Goal: Find specific page/section: Find specific page/section

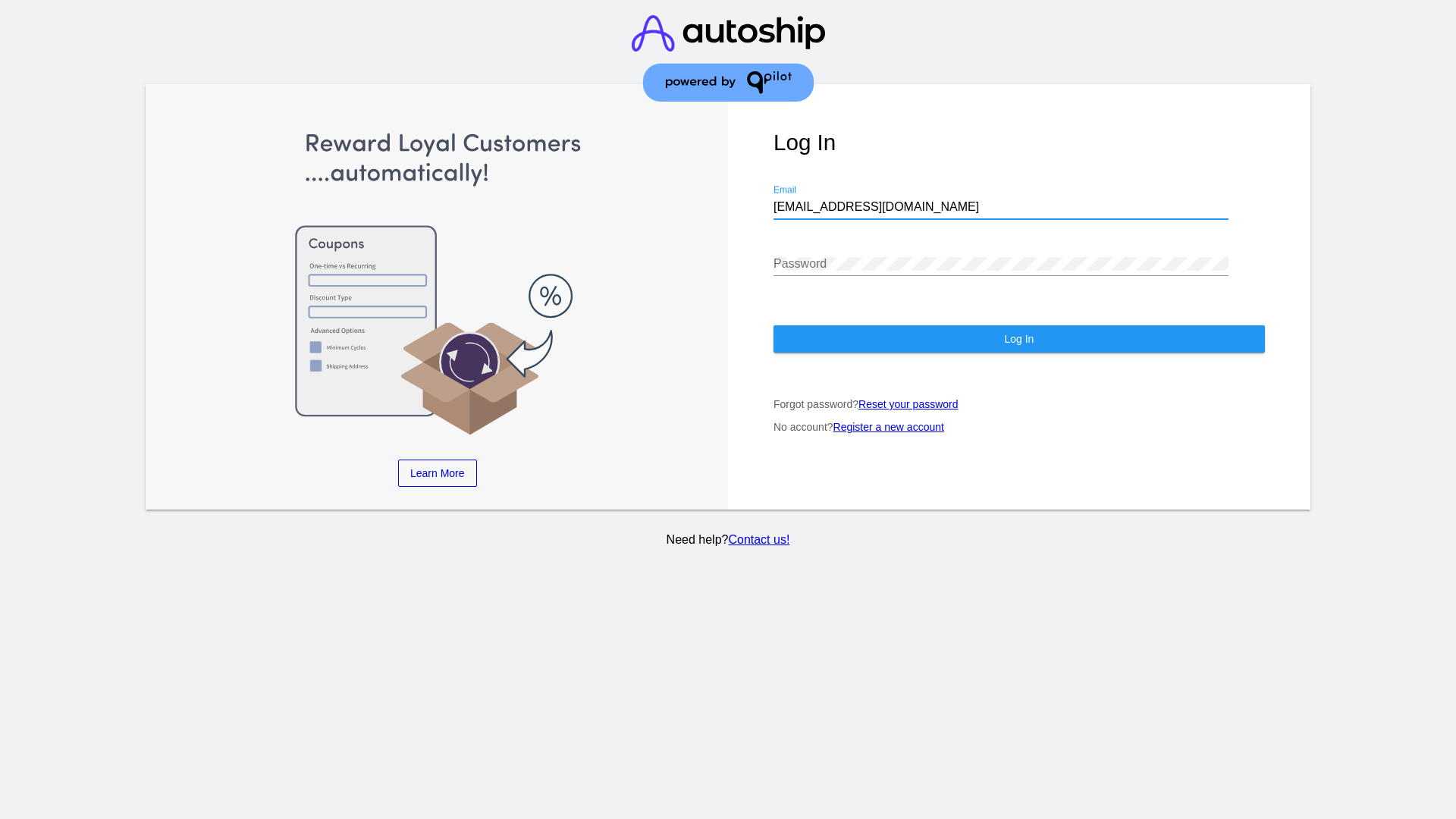
type input "[EMAIL_ADDRESS][DOMAIN_NAME]"
click at [1018, 339] on span "Log In" at bounding box center [1018, 339] width 30 height 13
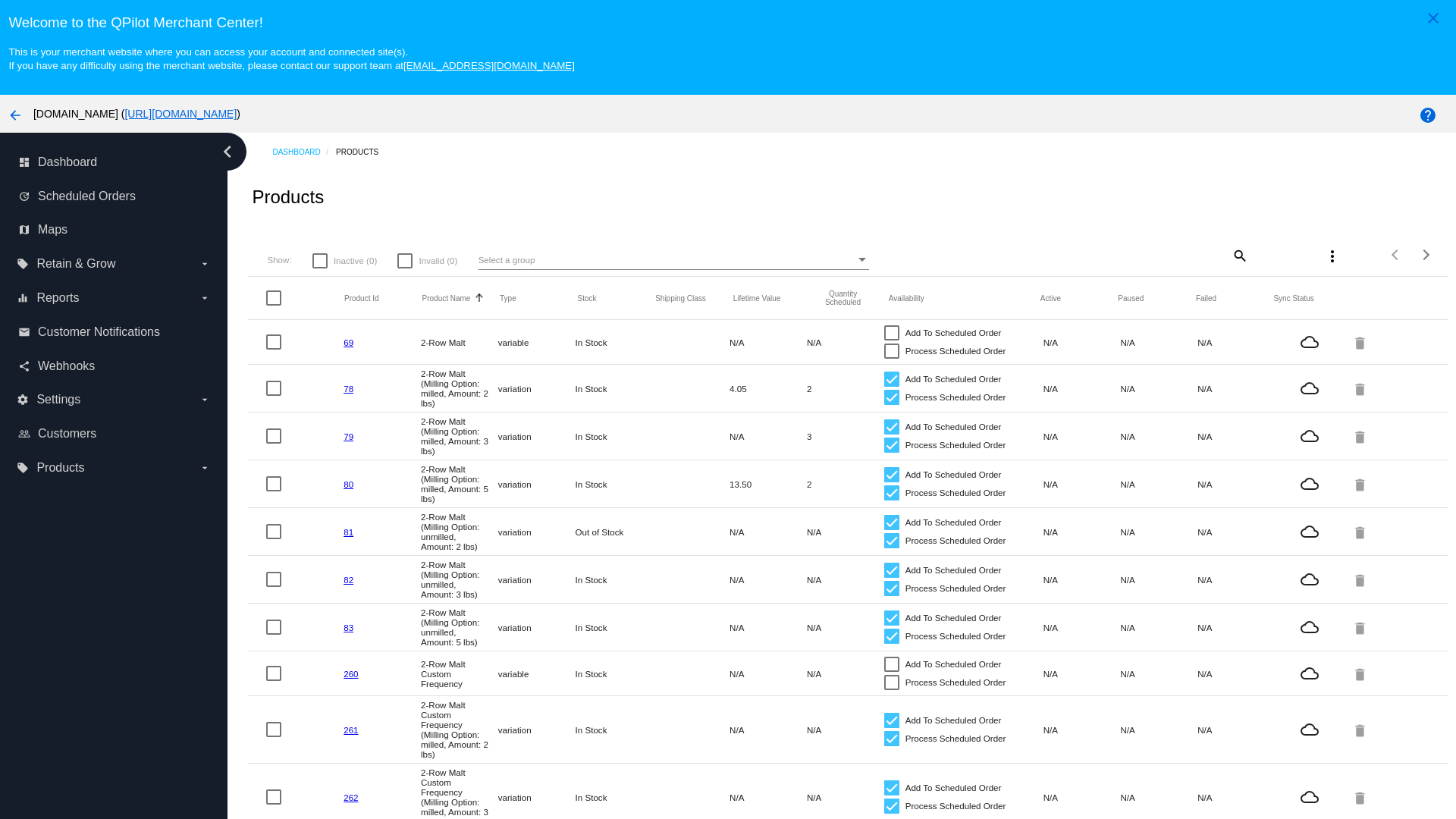
click at [1238, 255] on mat-icon "search" at bounding box center [1239, 255] width 18 height 23
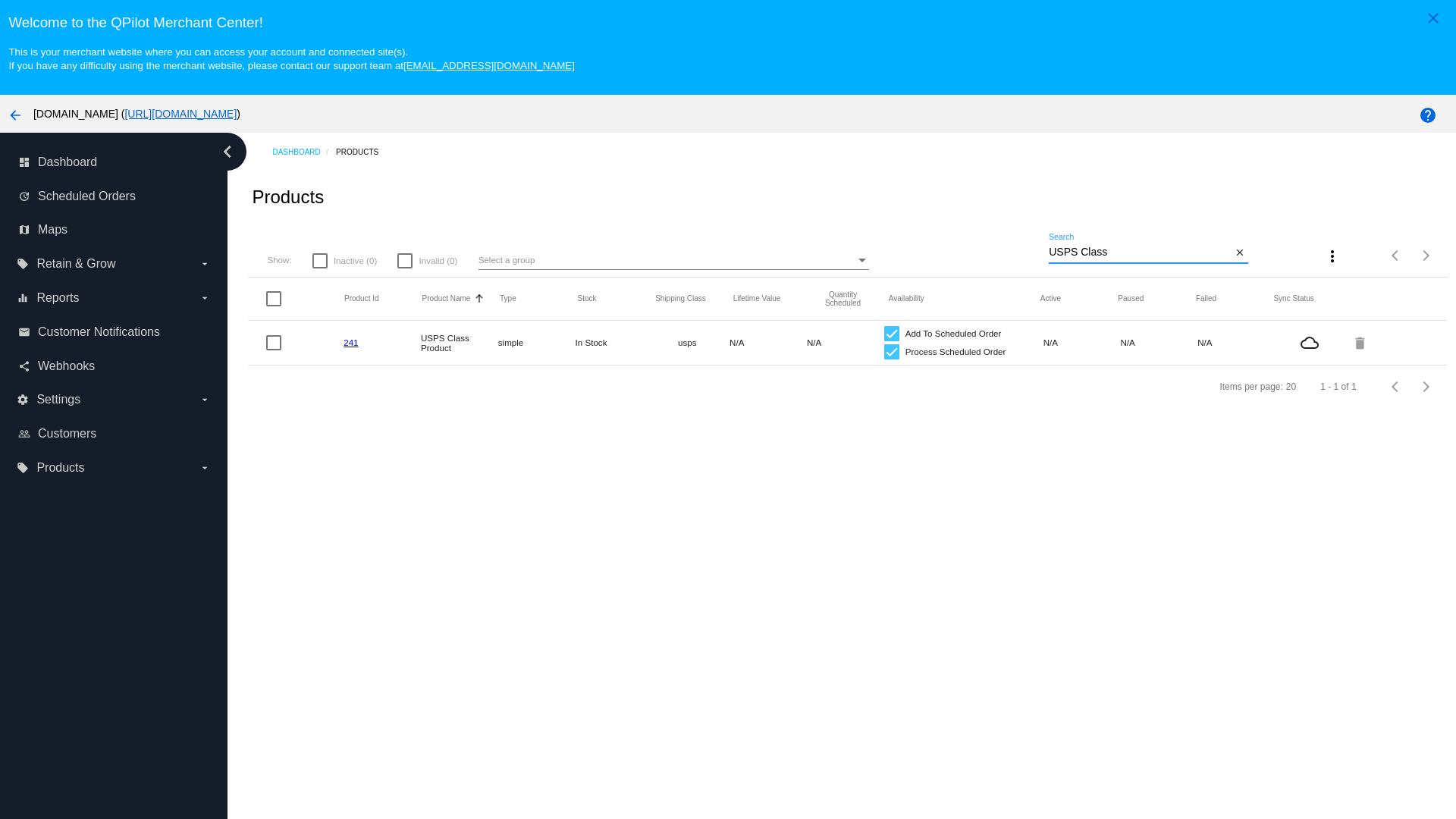
type input "Variable Enable"
